Goal: Task Accomplishment & Management: Manage account settings

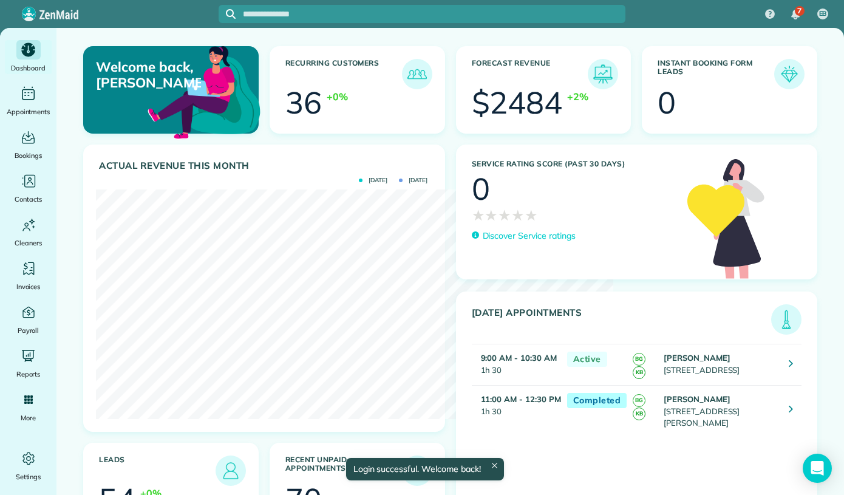
scroll to position [149, 336]
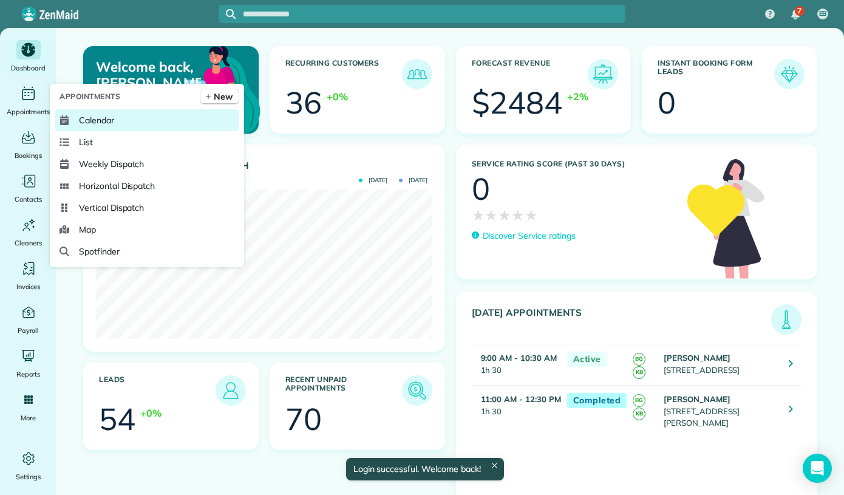
click at [90, 118] on span "Calendar" at bounding box center [96, 120] width 35 height 12
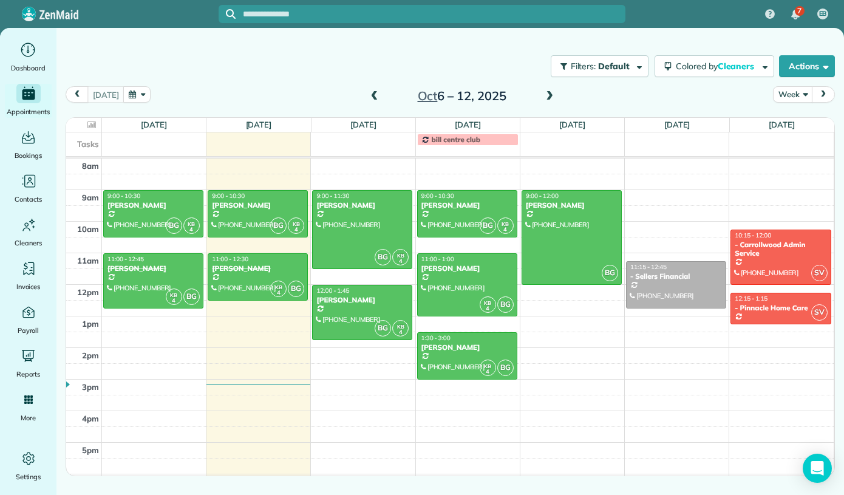
click at [382, 95] on div "[DATE] – [DATE]" at bounding box center [462, 95] width 194 height 19
click at [373, 95] on span at bounding box center [374, 96] width 13 height 11
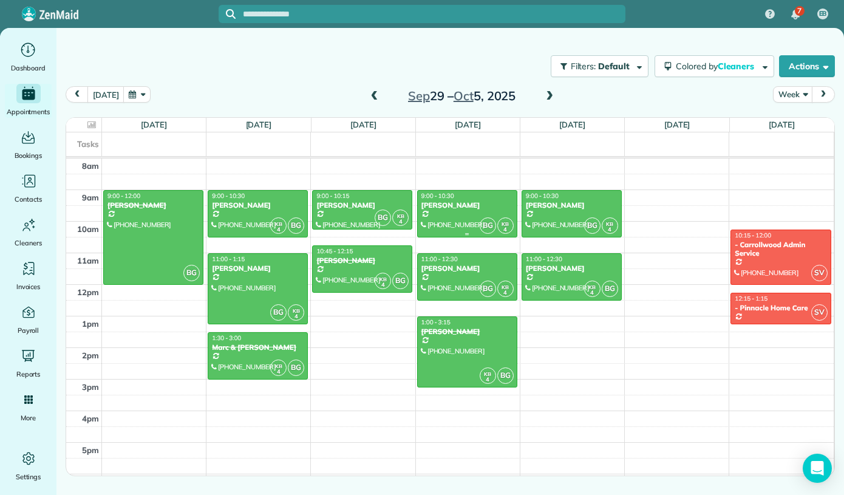
click at [459, 217] on div at bounding box center [467, 214] width 99 height 46
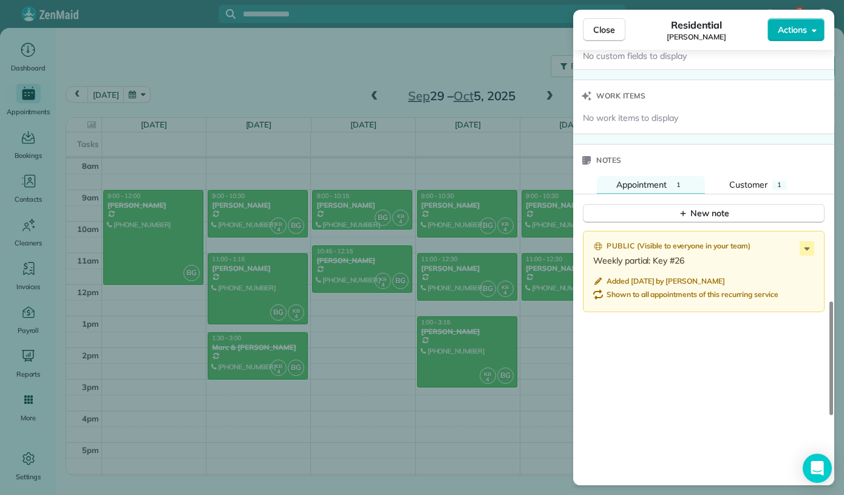
scroll to position [961, 0]
click at [615, 41] on div "Close Residential [PERSON_NAME] Actions" at bounding box center [703, 30] width 261 height 40
click at [609, 36] on button "Close" at bounding box center [604, 29] width 43 height 23
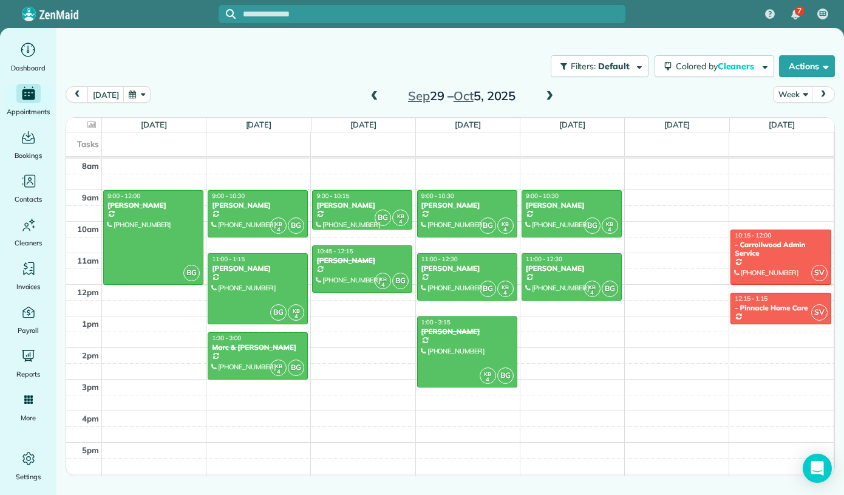
click at [545, 95] on span at bounding box center [549, 96] width 13 height 11
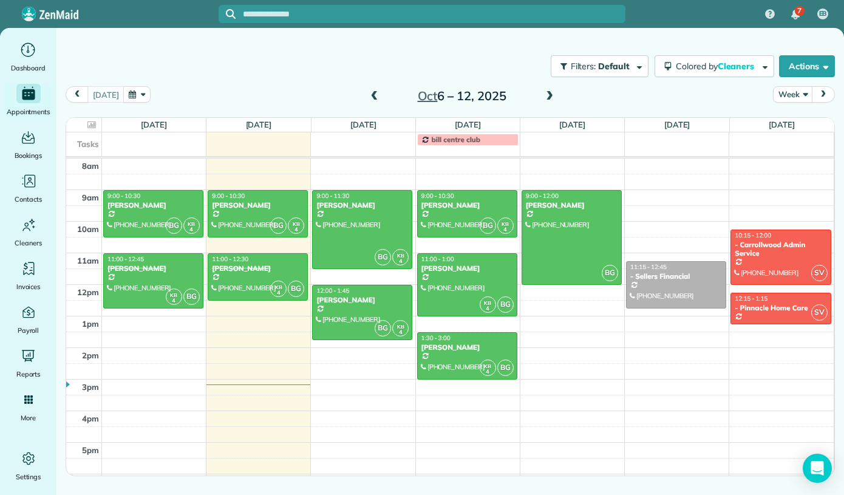
click at [376, 101] on span at bounding box center [374, 96] width 13 height 11
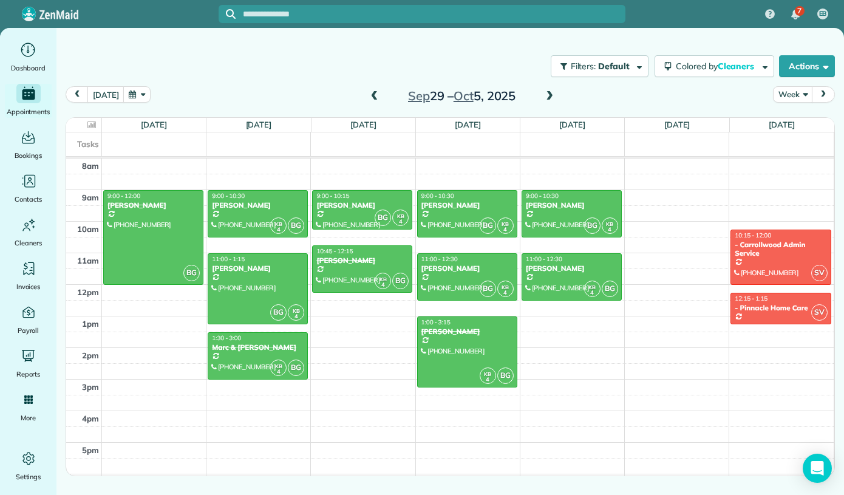
click at [543, 99] on span at bounding box center [549, 96] width 13 height 11
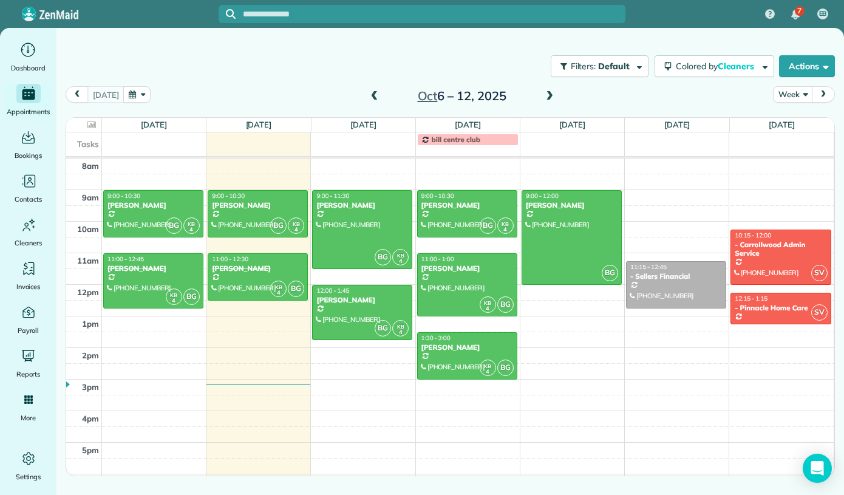
click at [544, 98] on span at bounding box center [549, 96] width 13 height 11
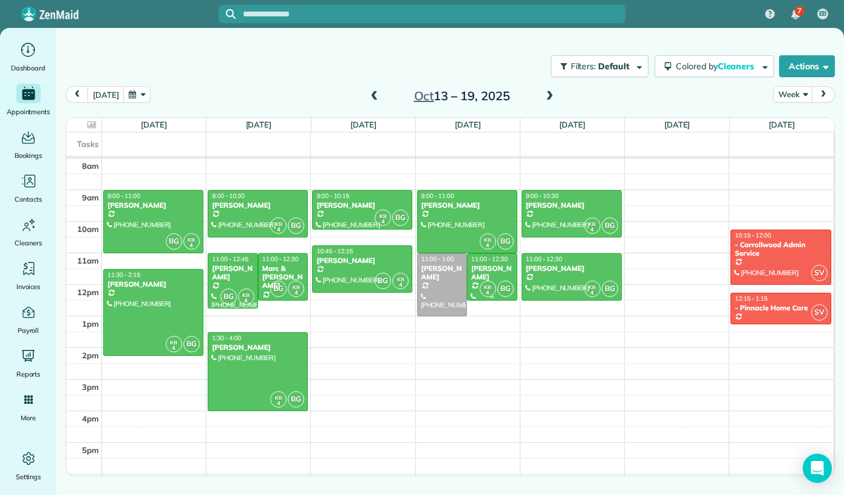
click at [491, 279] on div "[PERSON_NAME]" at bounding box center [492, 273] width 43 height 18
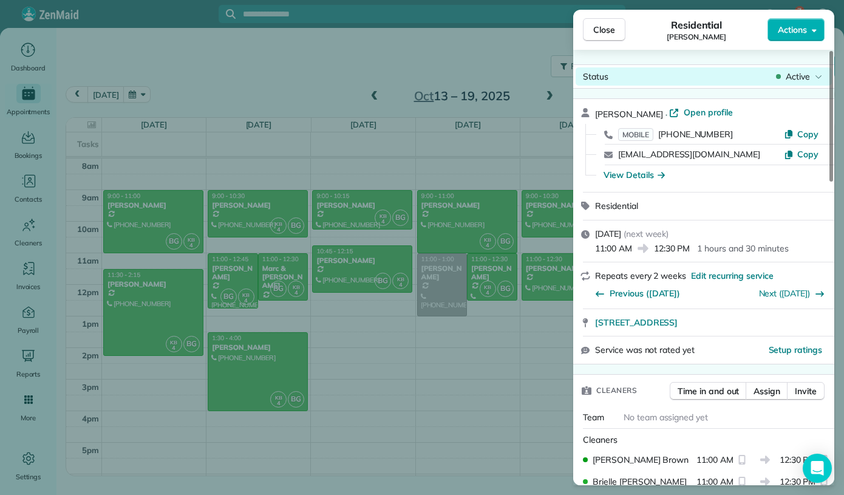
click at [806, 81] on span "Active" at bounding box center [798, 76] width 24 height 12
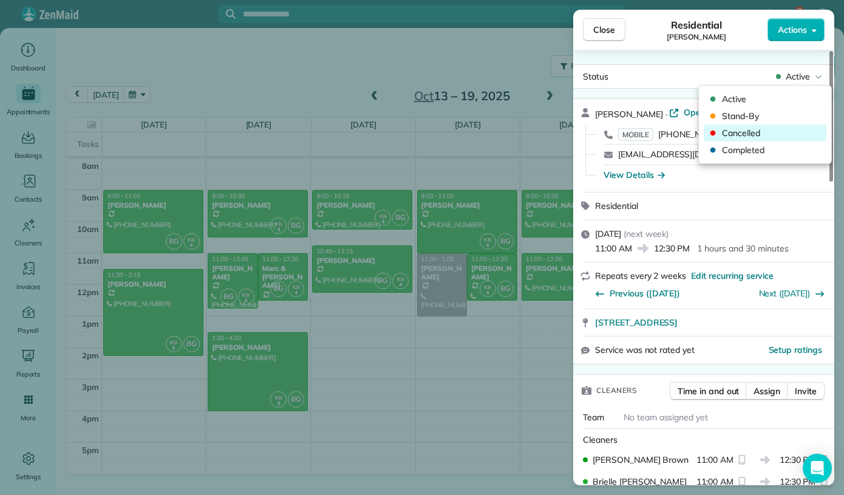
click at [784, 134] on span "Cancelled" at bounding box center [773, 133] width 102 height 12
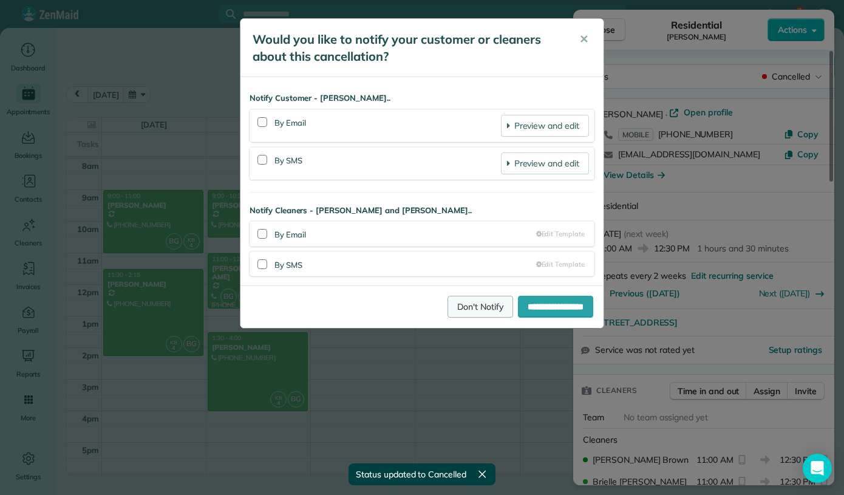
click at [472, 303] on link "Don't Notify" at bounding box center [481, 307] width 66 height 22
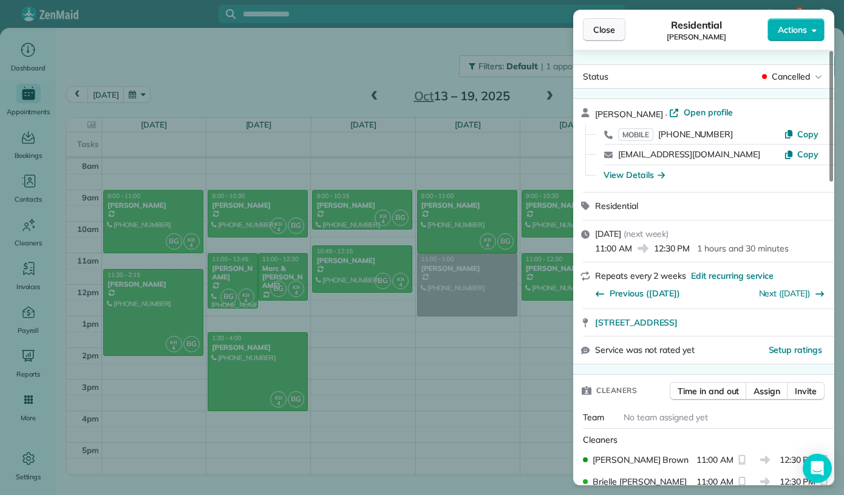
click at [614, 32] on span "Close" at bounding box center [604, 30] width 22 height 12
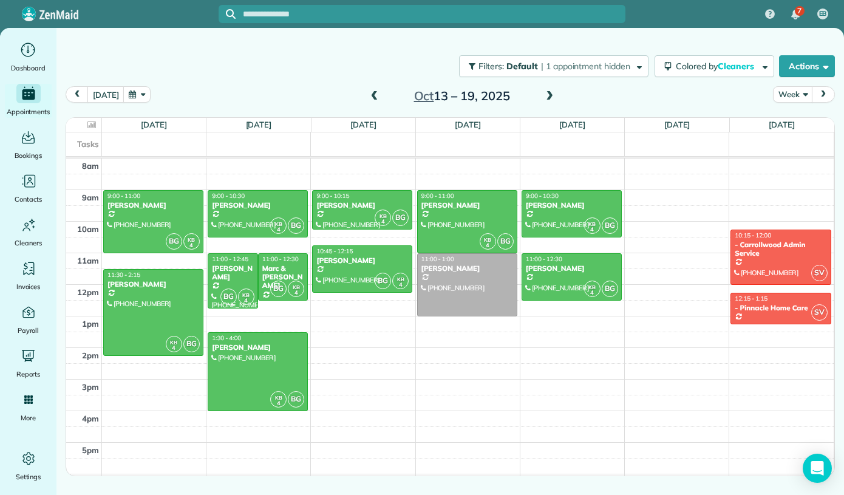
click at [230, 287] on div at bounding box center [232, 281] width 49 height 54
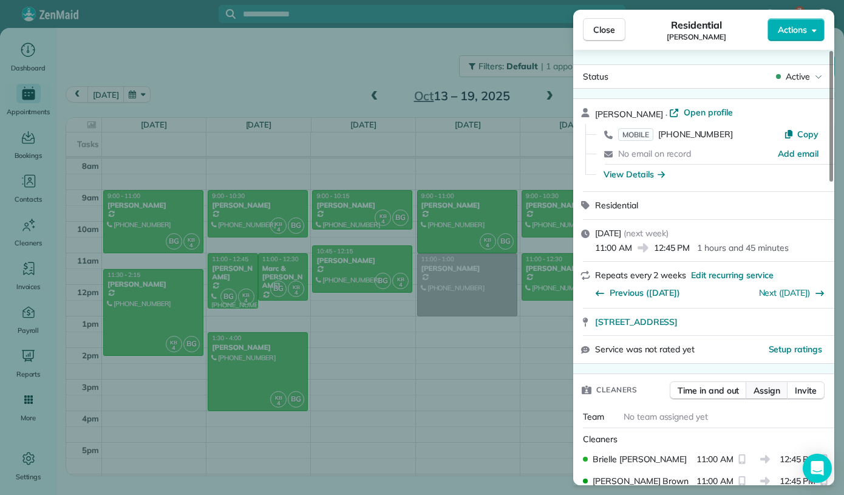
click at [776, 389] on span "Assign" at bounding box center [767, 390] width 27 height 12
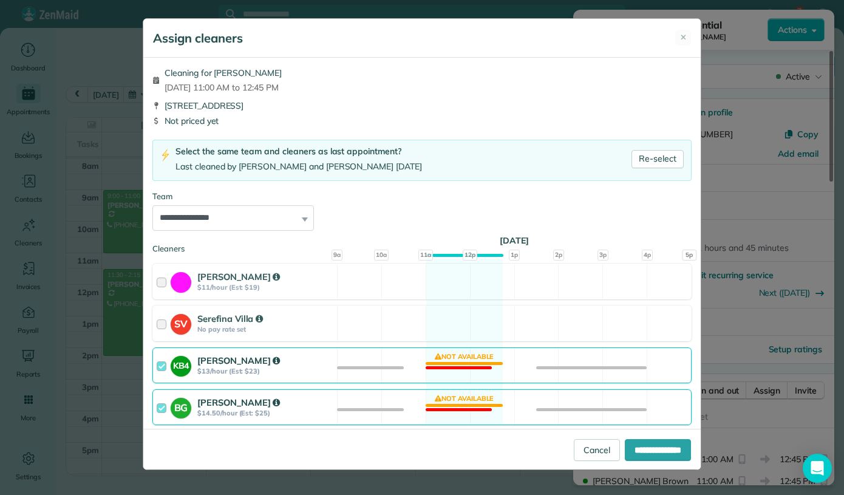
click at [275, 367] on div "[PERSON_NAME]" at bounding box center [265, 360] width 136 height 13
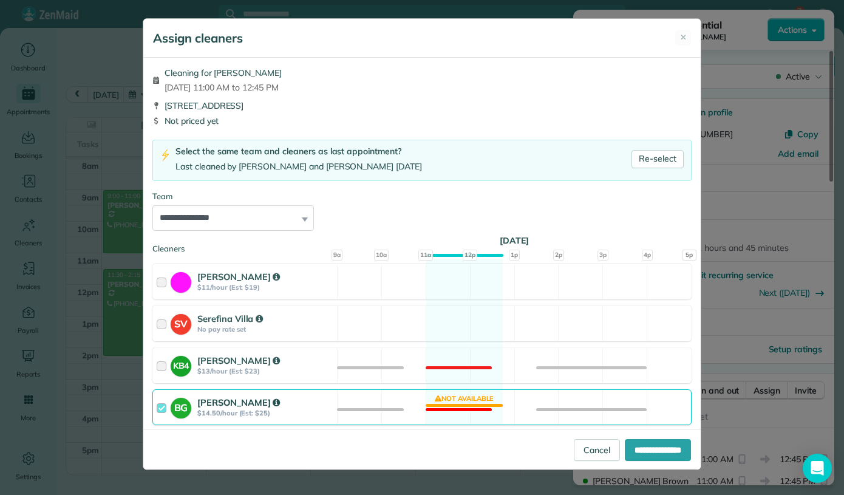
click at [281, 404] on div "[PERSON_NAME]" at bounding box center [265, 402] width 136 height 13
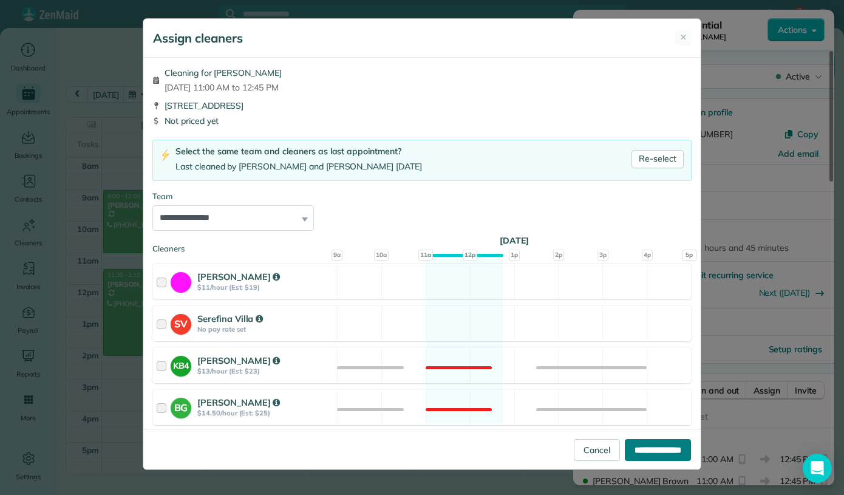
click at [647, 446] on input "**********" at bounding box center [658, 450] width 66 height 22
type input "**********"
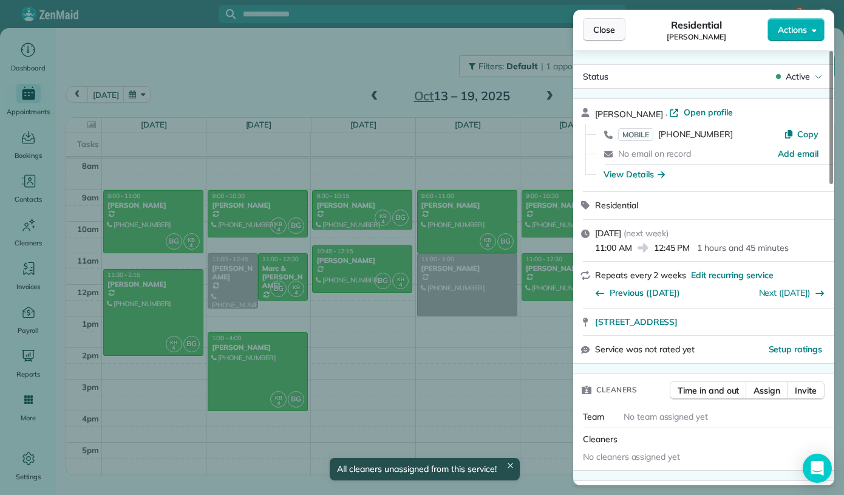
click at [613, 34] on span "Close" at bounding box center [604, 30] width 22 height 12
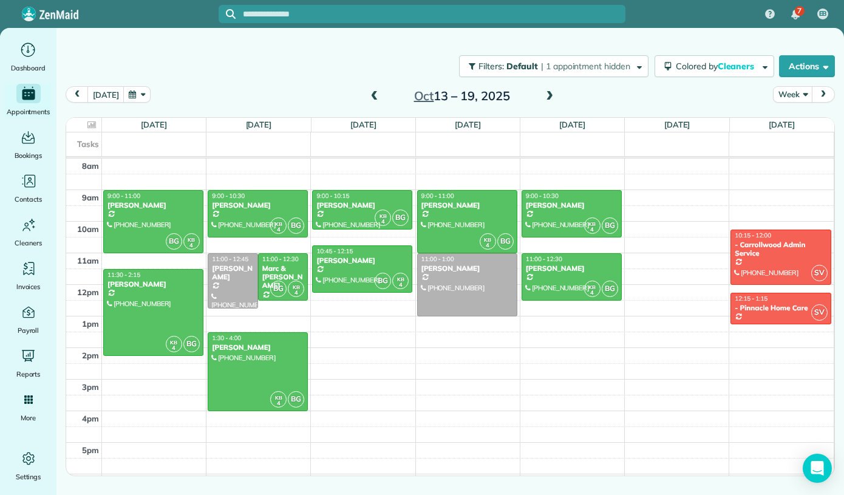
click at [375, 98] on span at bounding box center [374, 96] width 13 height 11
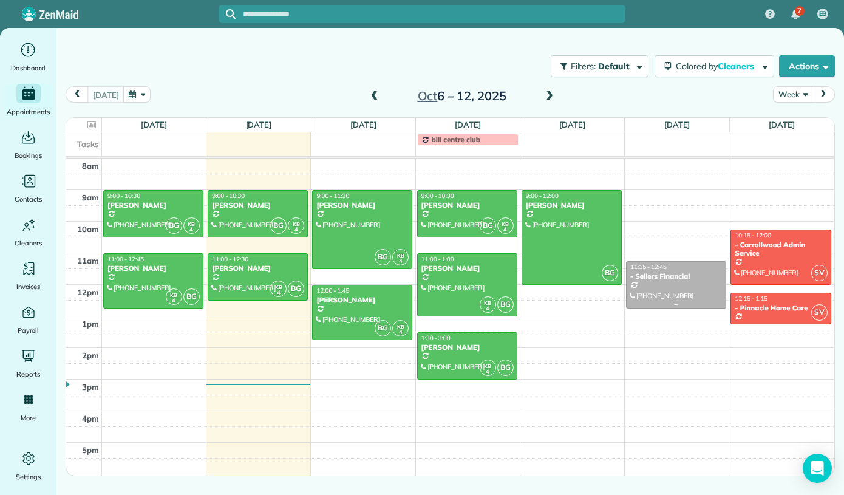
click at [683, 284] on div at bounding box center [676, 285] width 99 height 46
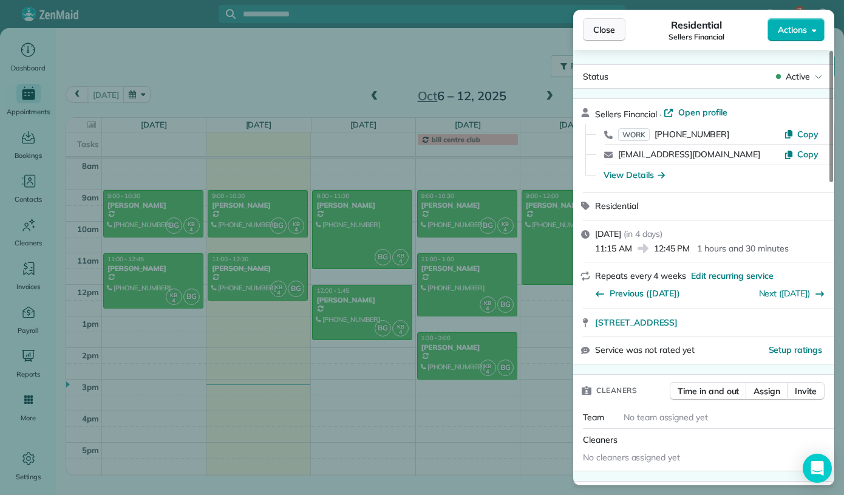
click at [604, 34] on span "Close" at bounding box center [604, 30] width 22 height 12
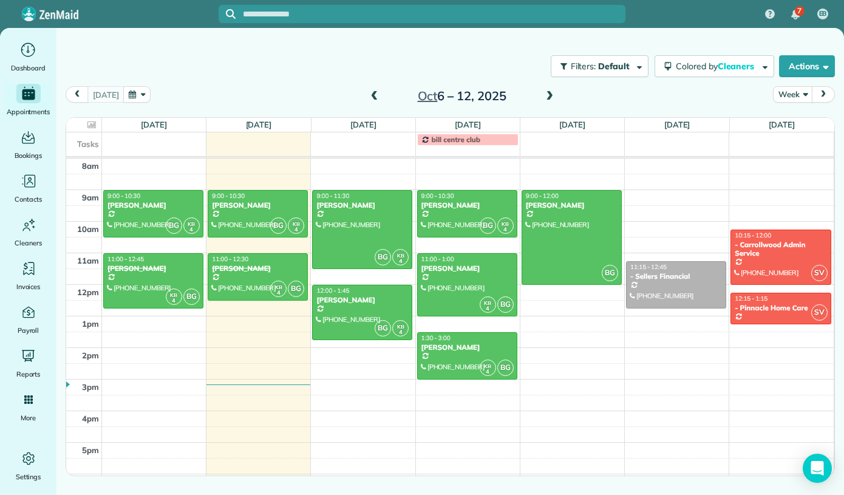
click at [547, 95] on span at bounding box center [549, 96] width 13 height 11
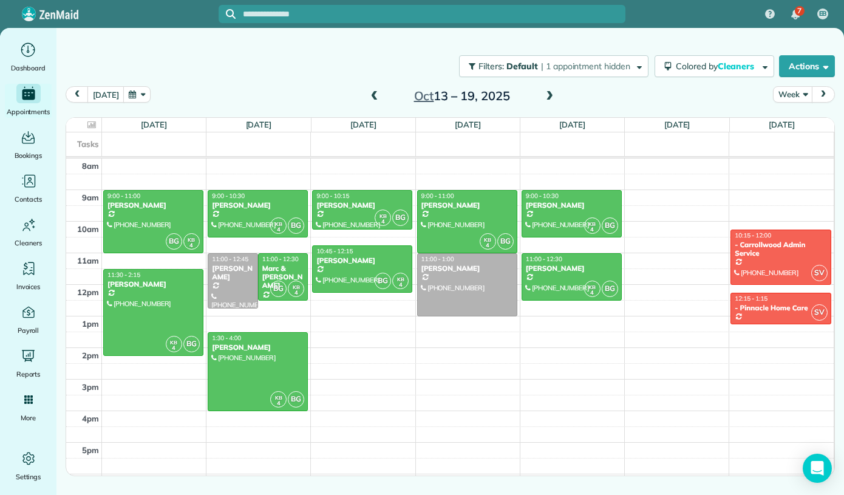
click at [547, 95] on span at bounding box center [549, 96] width 13 height 11
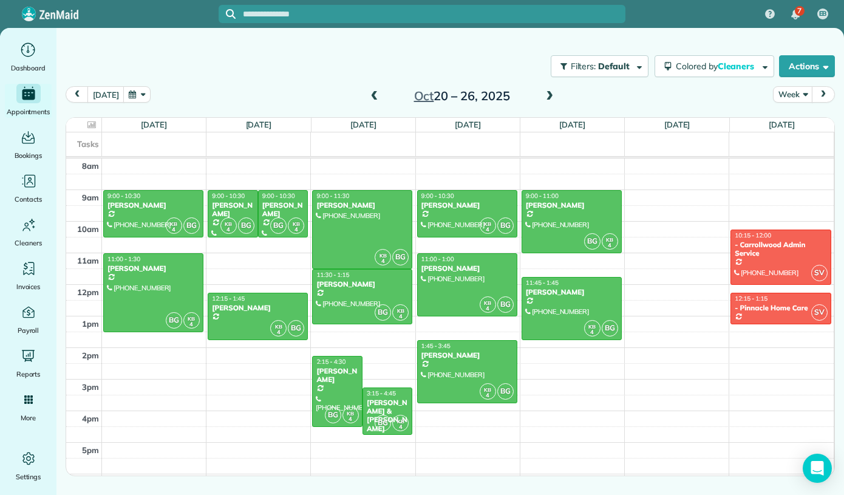
click at [545, 89] on span at bounding box center [549, 96] width 13 height 18
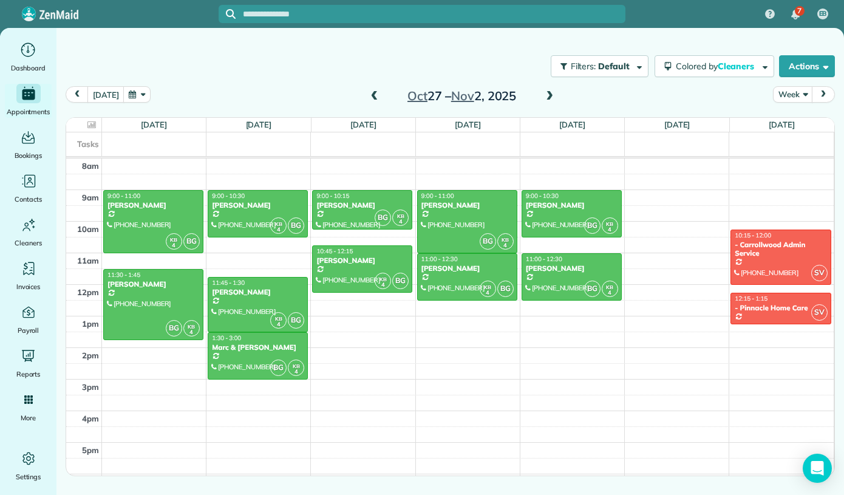
click at [548, 96] on span at bounding box center [549, 96] width 13 height 11
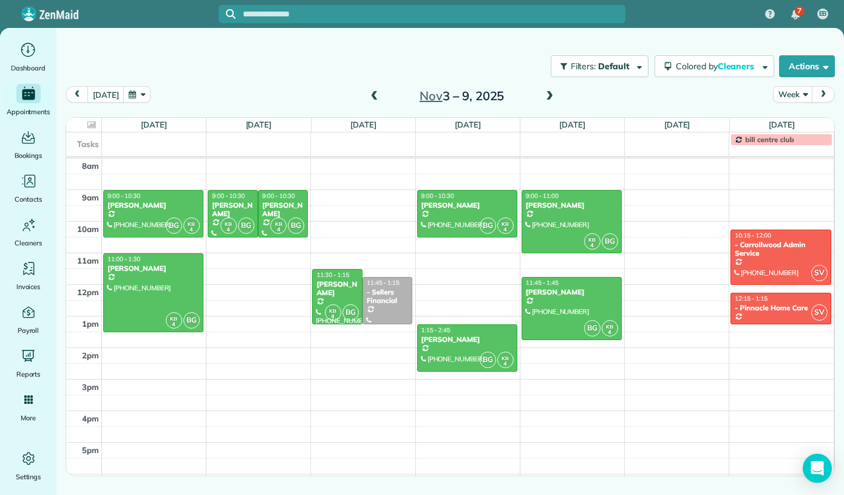
click at [546, 98] on span at bounding box center [549, 96] width 13 height 11
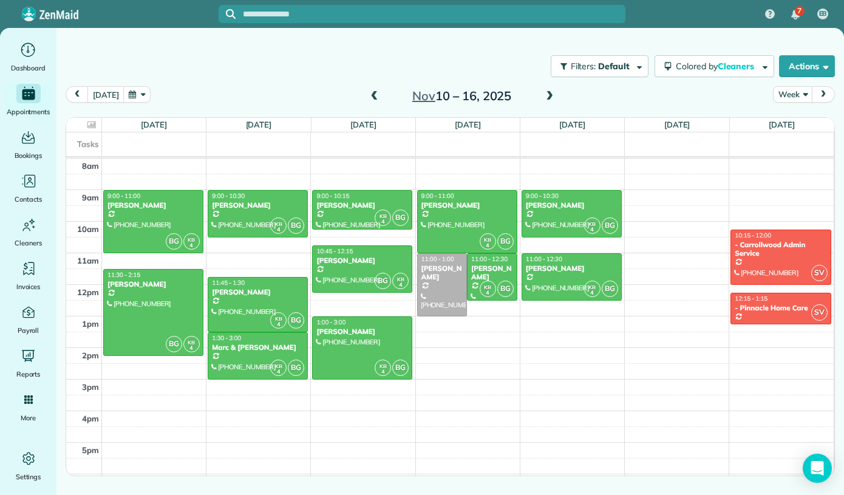
click at [546, 95] on span at bounding box center [549, 96] width 13 height 11
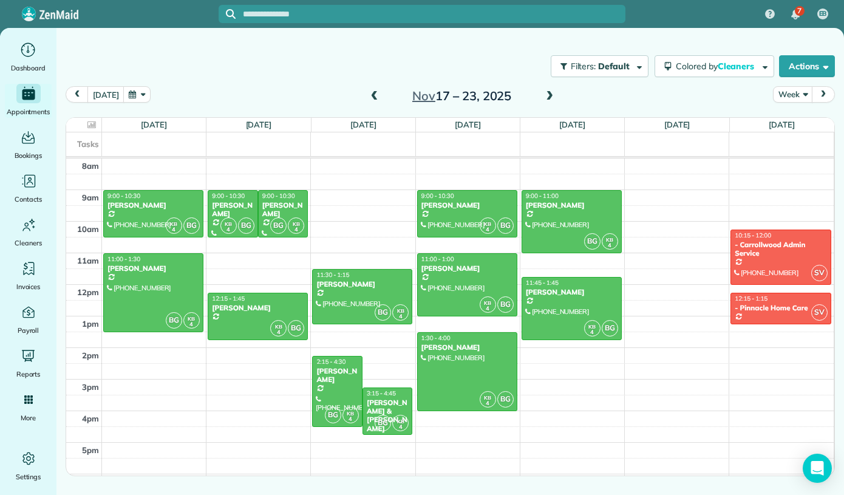
click at [372, 98] on span at bounding box center [374, 96] width 13 height 11
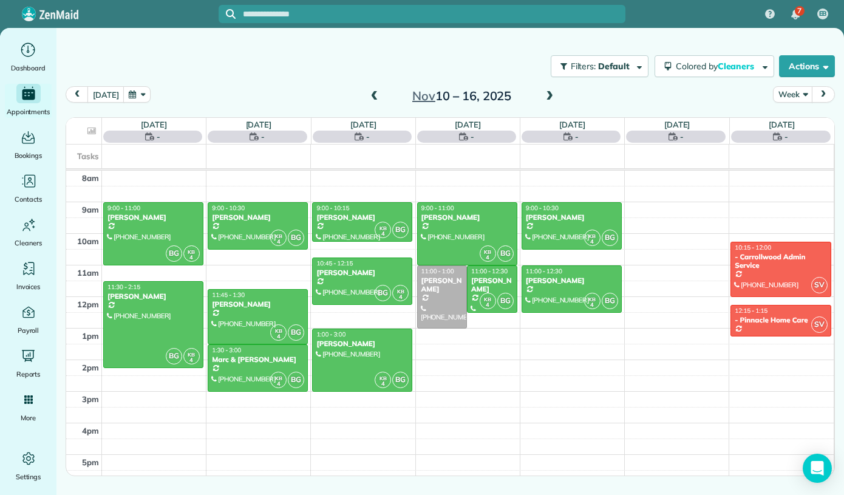
click at [549, 95] on span at bounding box center [549, 96] width 13 height 11
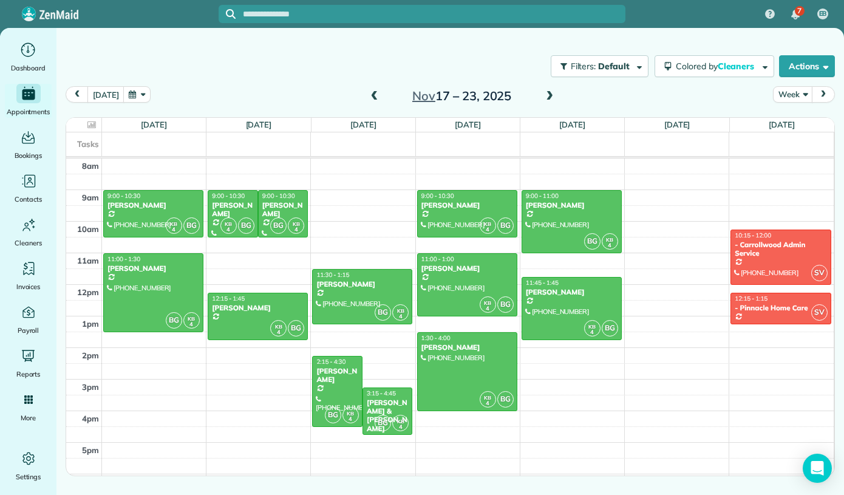
click at [551, 103] on span at bounding box center [549, 96] width 13 height 18
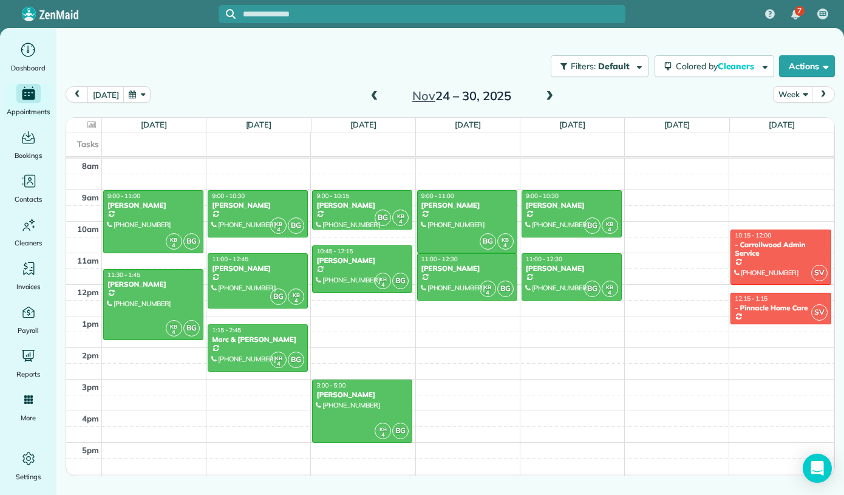
click at [550, 97] on span at bounding box center [549, 96] width 13 height 11
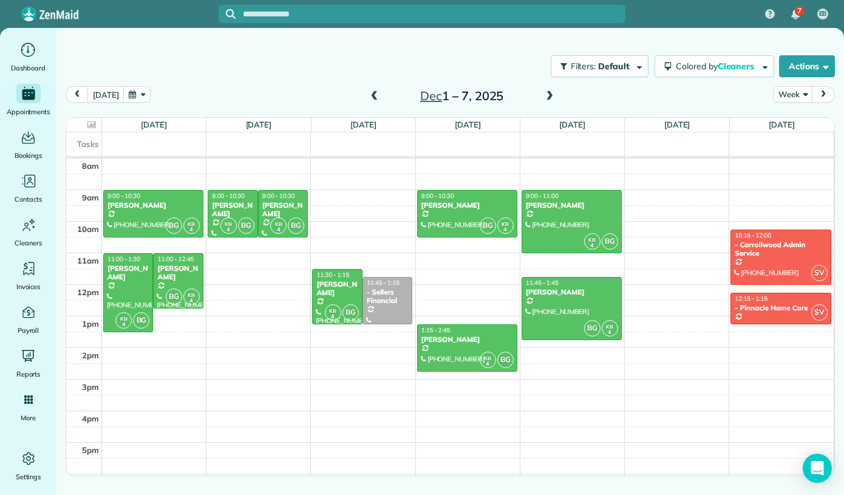
click at [547, 97] on span at bounding box center [549, 96] width 13 height 11
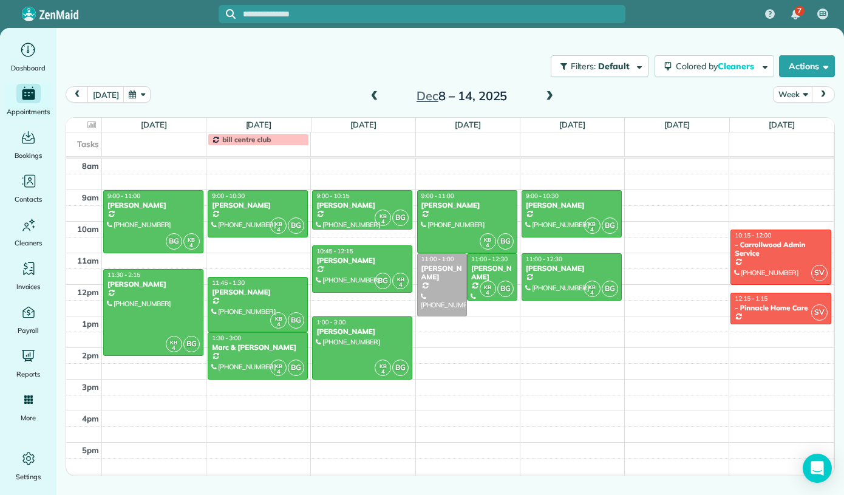
click at [547, 97] on span at bounding box center [549, 96] width 13 height 11
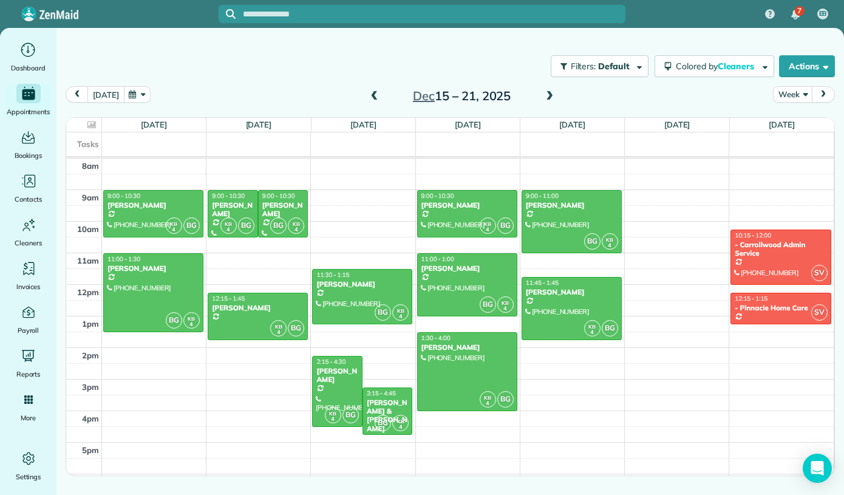
click at [106, 95] on button "[DATE]" at bounding box center [105, 94] width 36 height 16
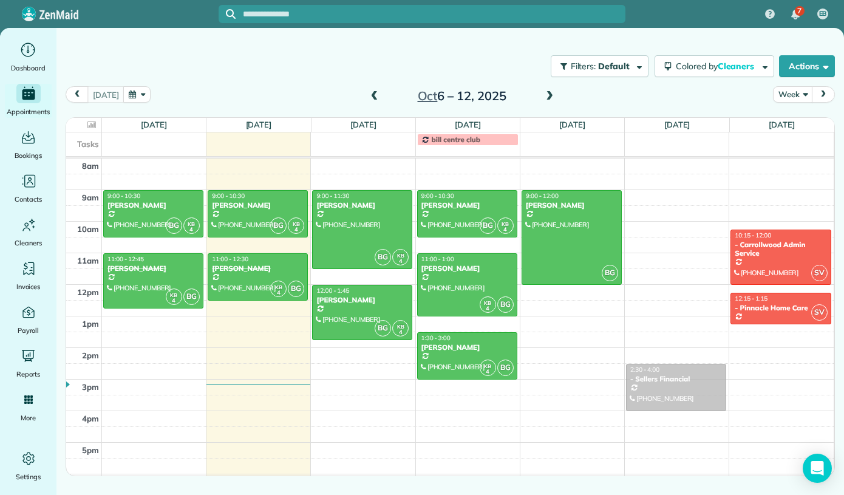
drag, startPoint x: 681, startPoint y: 290, endPoint x: 693, endPoint y: 359, distance: 69.7
click at [697, 159] on div "2:30 - 4:00 - Sellers Financial [PHONE_NUMBER] [STREET_ADDRESS] 11:15 - 12:45 -…" at bounding box center [677, 159] width 104 height 0
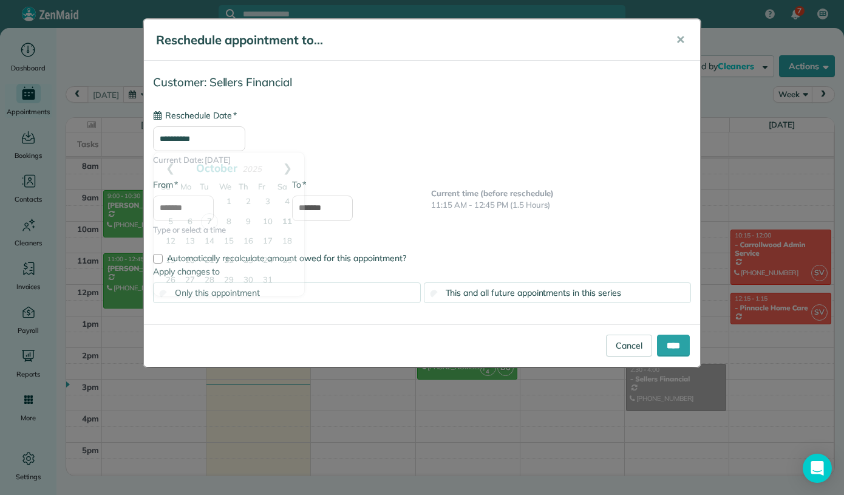
click at [242, 143] on input "**********" at bounding box center [199, 139] width 92 height 26
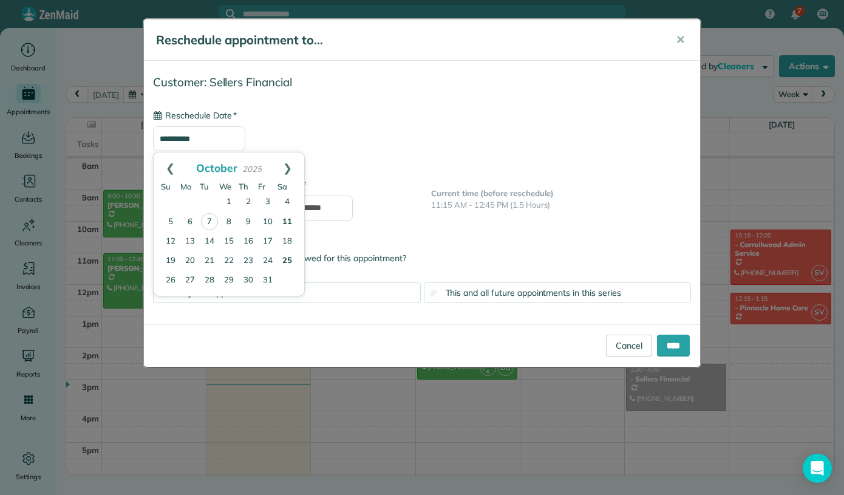
click at [287, 262] on link "25" at bounding box center [287, 260] width 19 height 19
type input "**********"
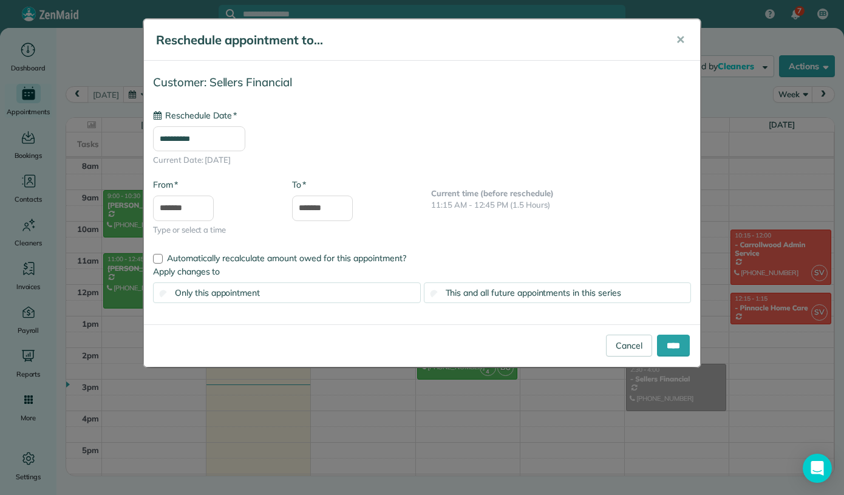
click at [518, 288] on span "This and all future appointments in this series" at bounding box center [534, 292] width 176 height 11
click at [669, 341] on input "****" at bounding box center [673, 346] width 33 height 22
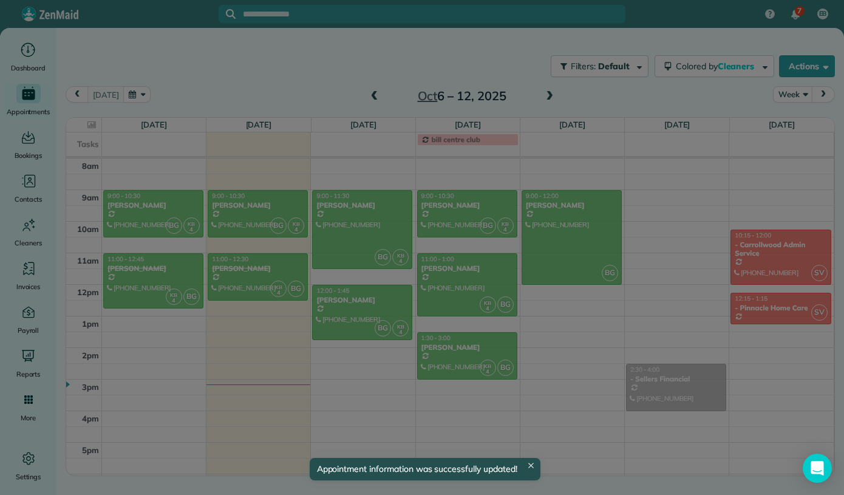
click at [672, 350] on div at bounding box center [422, 247] width 844 height 495
